Goal: Check status: Check status

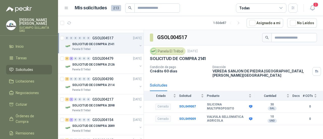
scroll to position [253, 0]
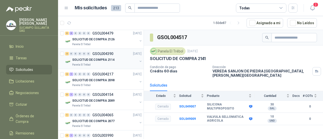
click at [109, 58] on p "SOLICITUD DE COMPRA 2114" at bounding box center [93, 60] width 42 height 5
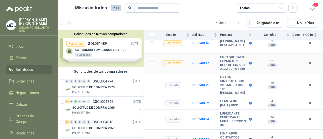
scroll to position [68, 0]
click at [102, 52] on div "Solicitudes de nuevos compradores Por cotizar SOL051489 11/08/25 ACT-BOMBA FUMI…" at bounding box center [101, 48] width 86 height 37
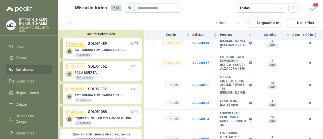
click at [104, 68] on p "SOL051362" at bounding box center [97, 67] width 19 height 6
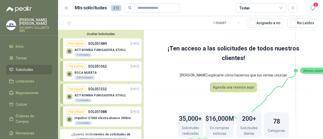
click at [106, 98] on div "ACT-BOMBA FUMIGADORA STHILL 1 Unidades" at bounding box center [100, 98] width 52 height 9
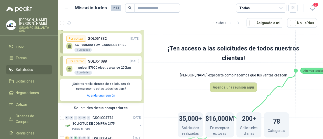
scroll to position [101, 0]
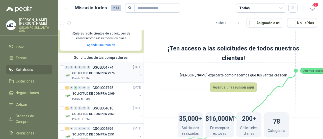
click at [85, 74] on p "SOLICITUD DE COMPRA 2175" at bounding box center [93, 73] width 42 height 5
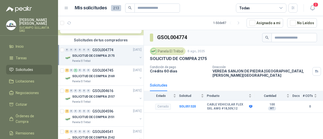
scroll to position [126, 0]
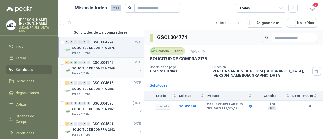
click at [91, 72] on div "Panela El Trébol" at bounding box center [104, 74] width 65 height 4
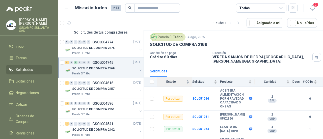
scroll to position [20, 0]
